Goal: Task Accomplishment & Management: Use online tool/utility

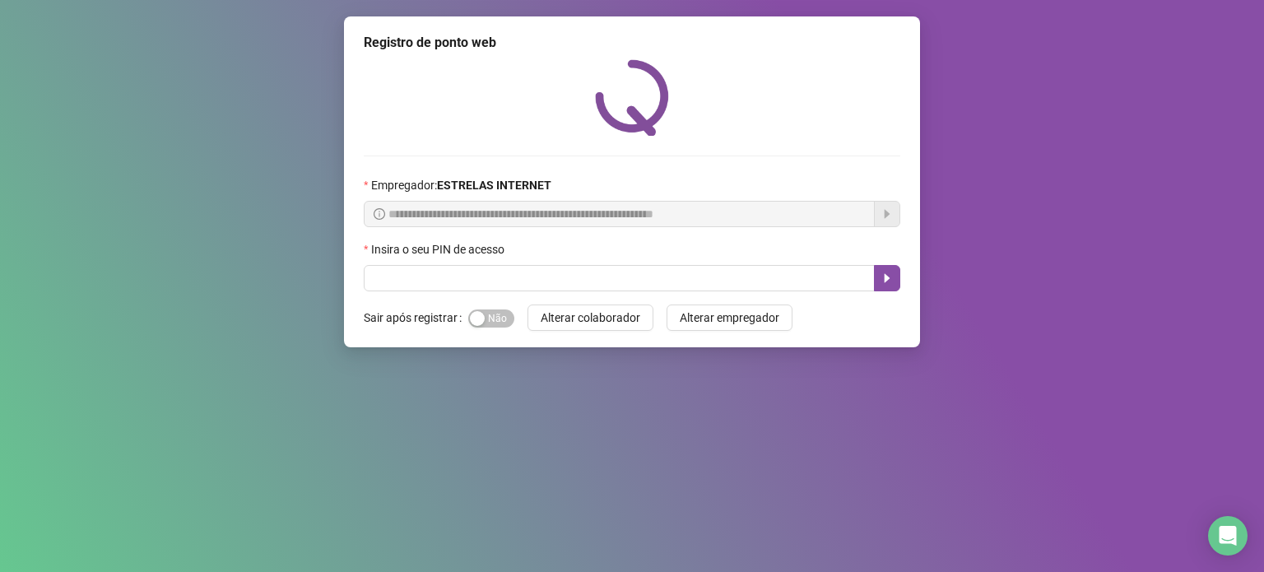
click at [537, 276] on input "text" at bounding box center [619, 278] width 511 height 26
type input "*****"
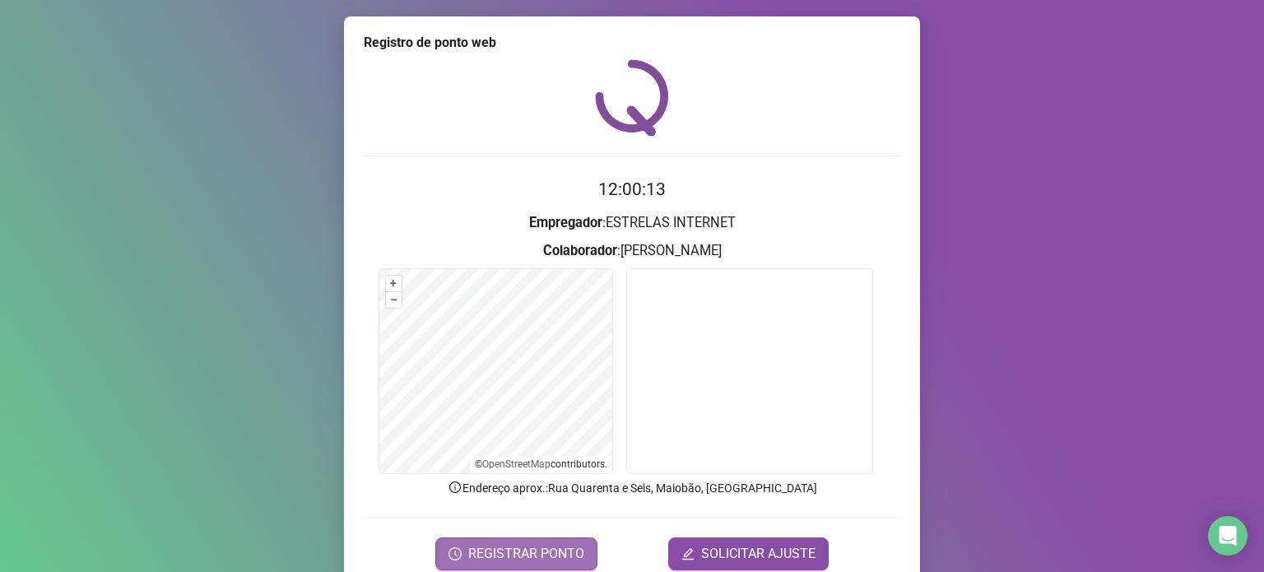
click at [538, 549] on span "REGISTRAR PONTO" at bounding box center [526, 554] width 116 height 20
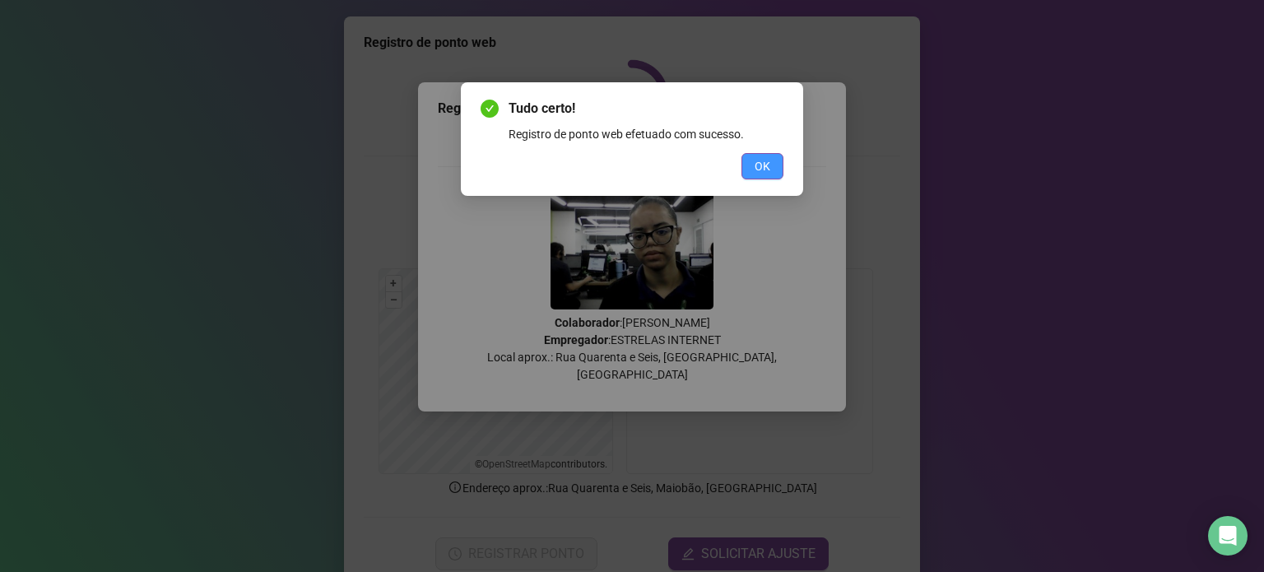
click at [761, 171] on span "OK" at bounding box center [763, 166] width 16 height 18
